Goal: Task Accomplishment & Management: Manage account settings

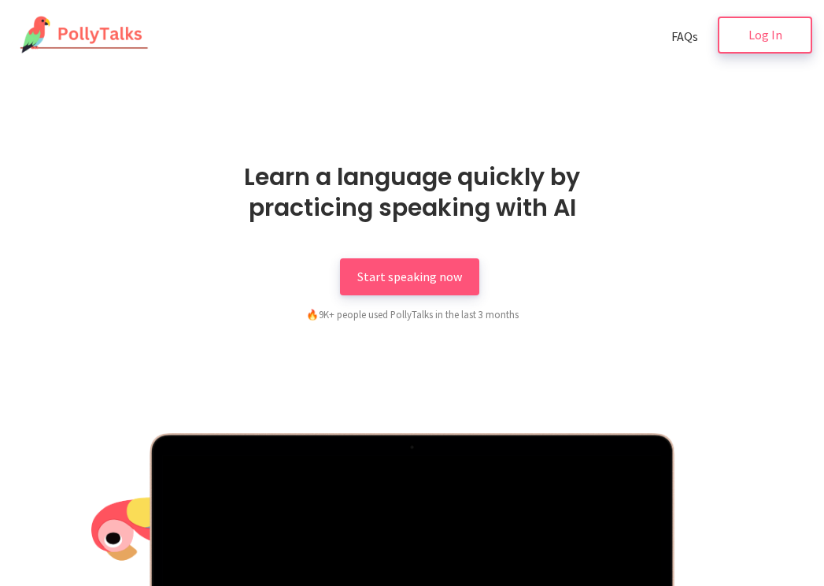
click at [747, 28] on link "Log In" at bounding box center [765, 35] width 94 height 37
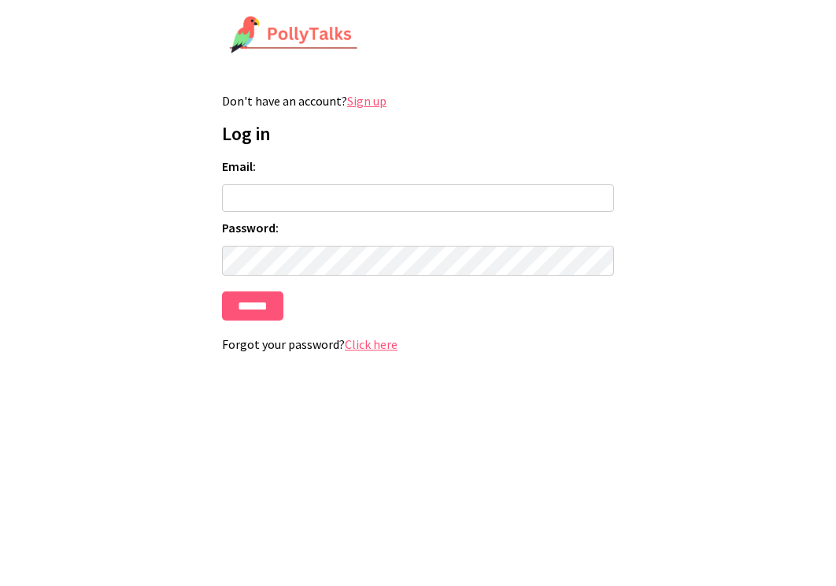
type input "**********"
click at [269, 309] on input "******" at bounding box center [252, 305] width 61 height 29
